Goal: Complete application form

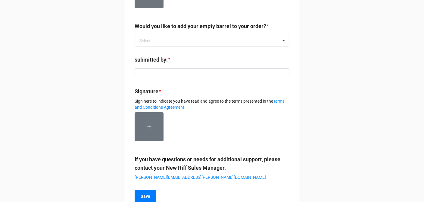
scroll to position [220, 0]
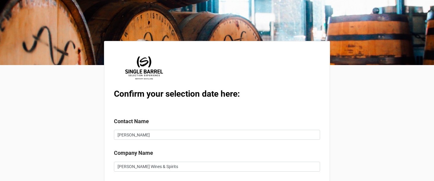
scroll to position [9, 0]
